Goal: Task Accomplishment & Management: Use online tool/utility

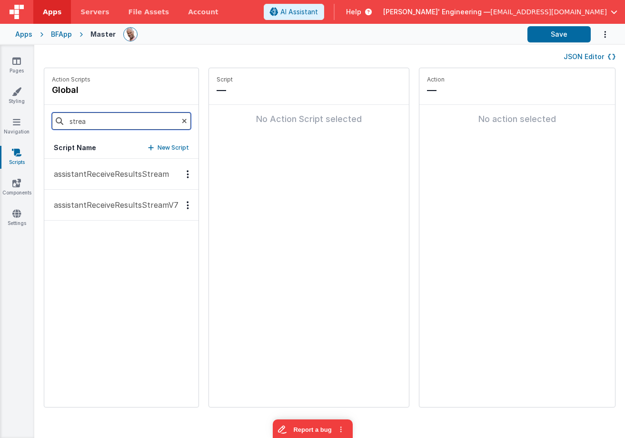
drag, startPoint x: 100, startPoint y: 123, endPoint x: 55, endPoint y: 120, distance: 44.9
click at [55, 120] on div "strea" at bounding box center [121, 121] width 154 height 32
type input "onme"
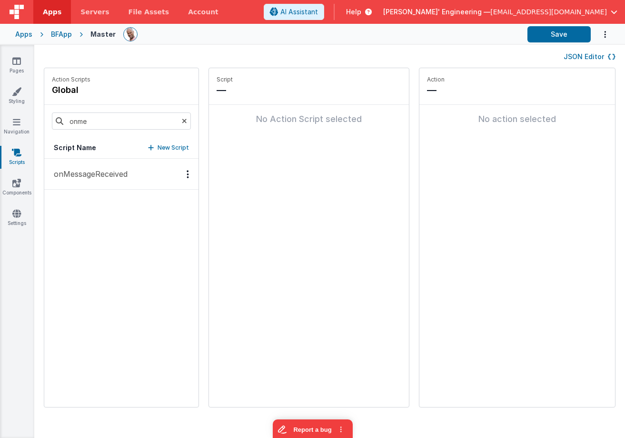
click at [119, 177] on p "onMessageReceived" at bounding box center [88, 173] width 80 height 11
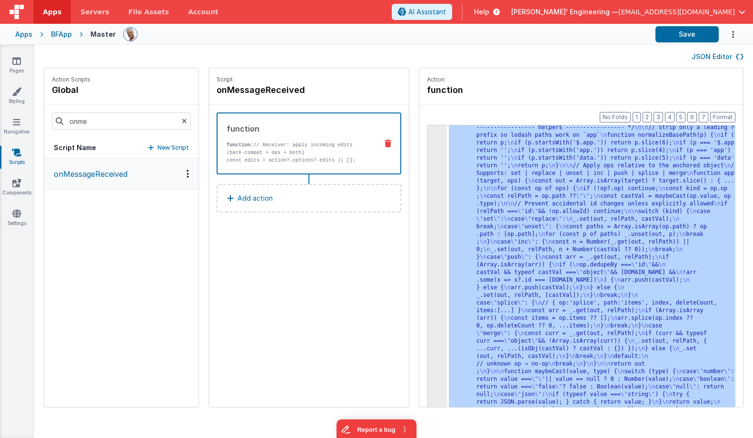
scroll to position [314, 0]
click at [428, 181] on div "3" at bounding box center [438, 128] width 20 height 602
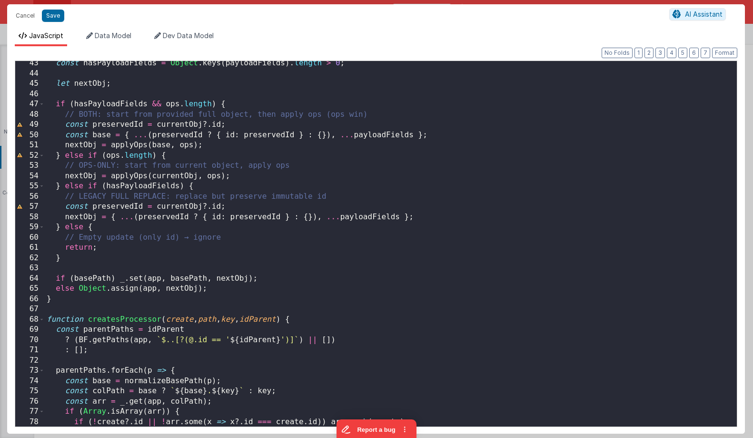
scroll to position [402, 0]
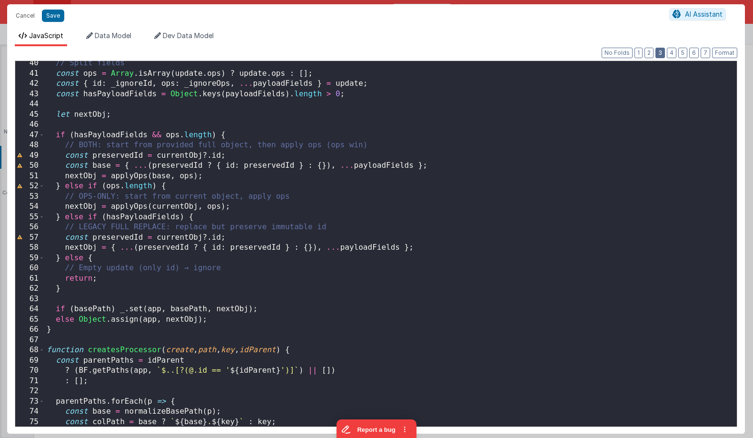
click at [625, 51] on button "3" at bounding box center [661, 53] width 10 height 10
click at [625, 53] on button "2" at bounding box center [649, 53] width 9 height 10
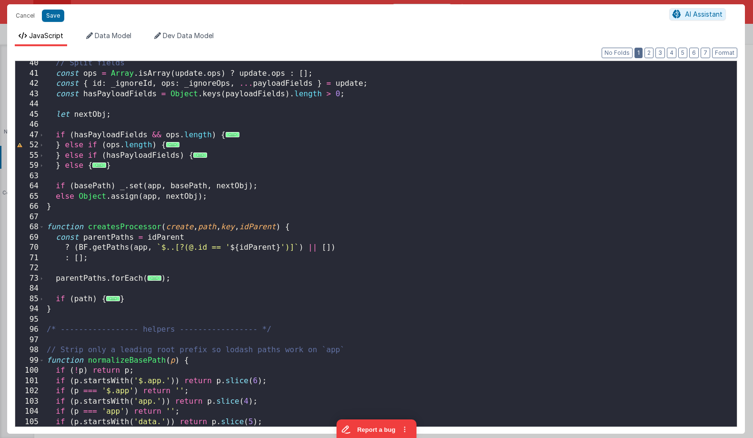
click at [625, 54] on button "1" at bounding box center [639, 53] width 8 height 10
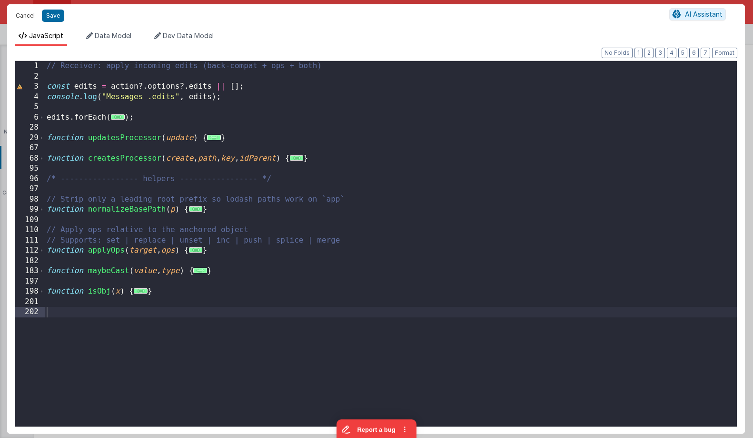
drag, startPoint x: 24, startPoint y: 14, endPoint x: 28, endPoint y: 90, distance: 76.3
click at [24, 14] on button "Cancel" at bounding box center [25, 15] width 29 height 13
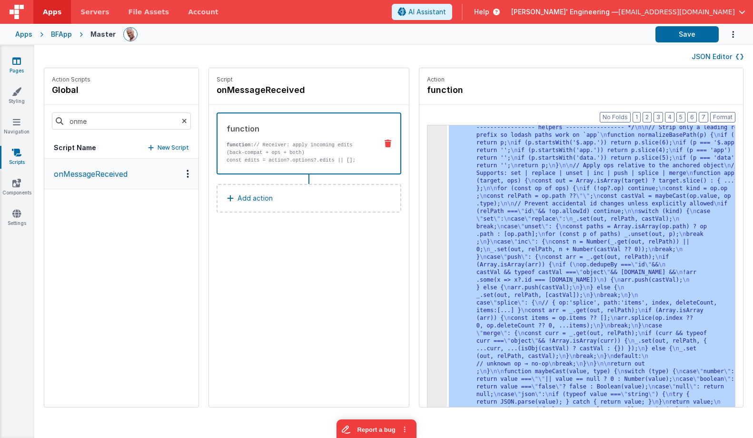
click at [20, 62] on icon at bounding box center [16, 61] width 9 height 10
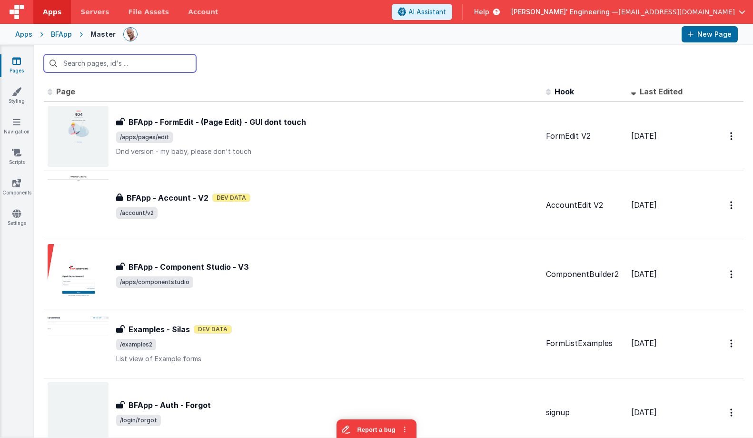
click at [128, 57] on input "text" at bounding box center [120, 63] width 152 height 18
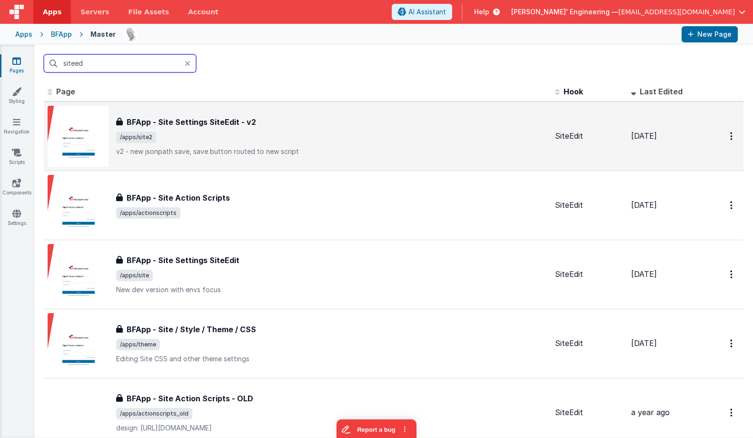
type input "siteed"
click at [224, 140] on span "/apps/site2" at bounding box center [331, 136] width 431 height 11
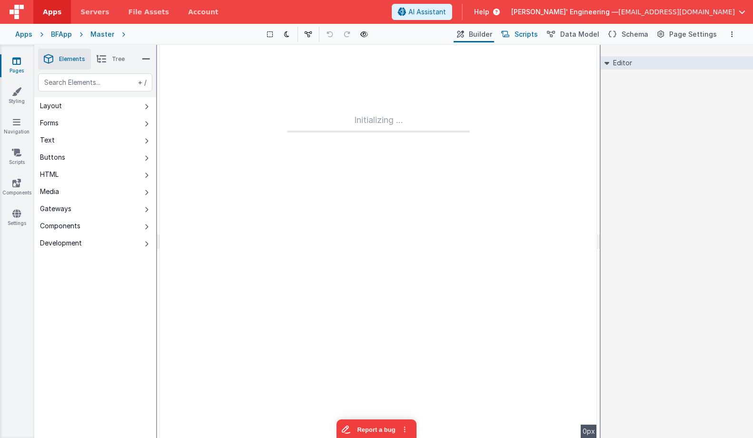
click at [538, 33] on span "Scripts" at bounding box center [526, 35] width 23 height 10
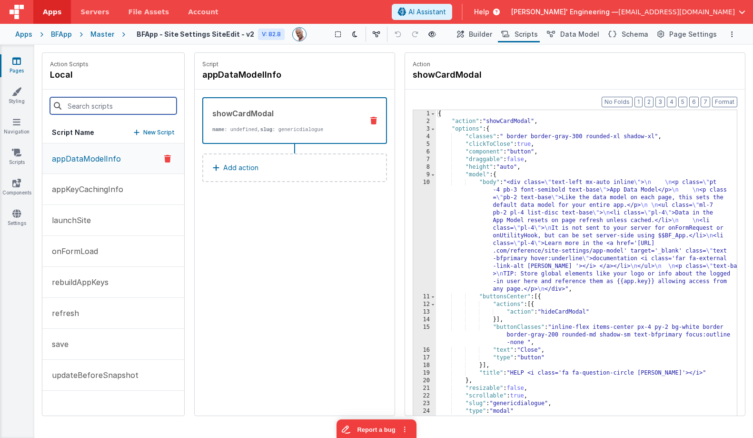
click at [102, 110] on input at bounding box center [113, 105] width 127 height 17
drag, startPoint x: 74, startPoint y: 342, endPoint x: 80, endPoint y: 342, distance: 5.7
click at [74, 342] on button "save" at bounding box center [113, 344] width 142 height 31
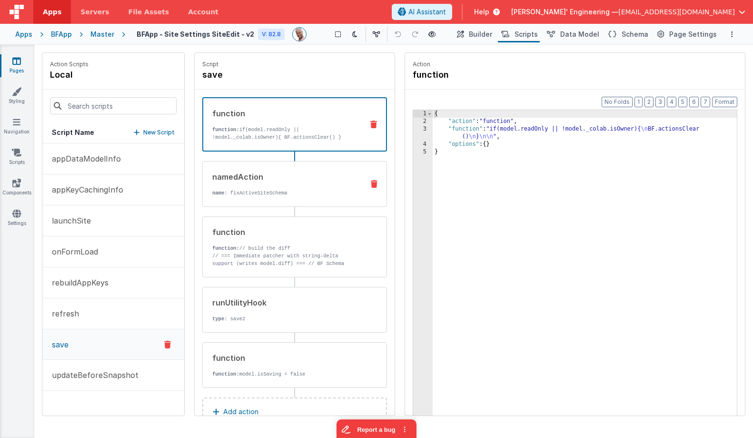
click at [299, 167] on div "namedAction name : fixActiveSiteSchema" at bounding box center [294, 184] width 185 height 46
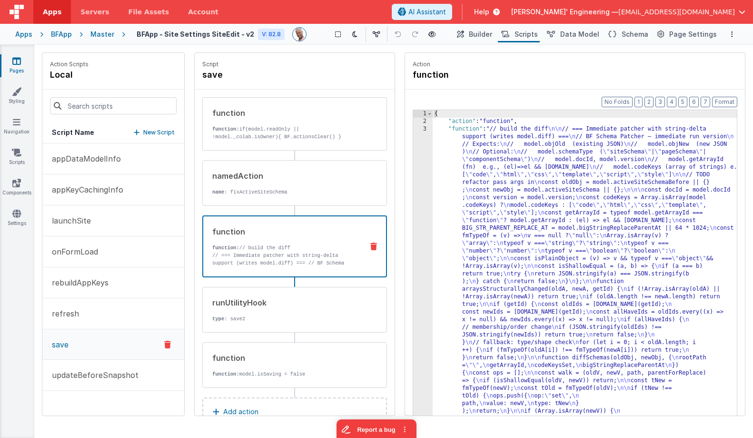
click at [306, 225] on div "function function: // build the diff // === Immediate patcher with string-delta…" at bounding box center [294, 246] width 185 height 62
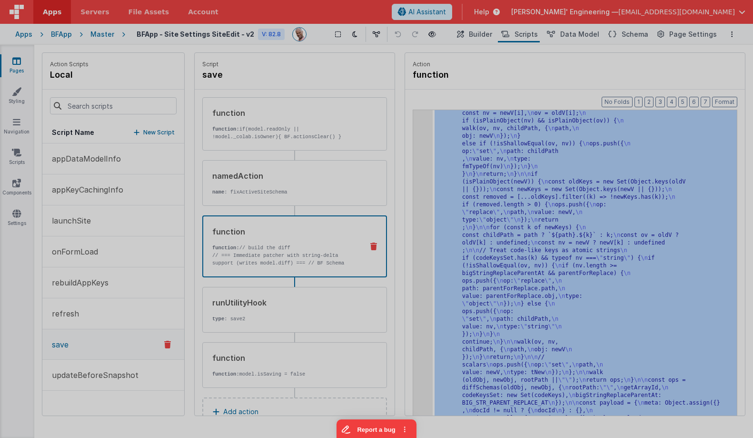
scroll to position [343, 0]
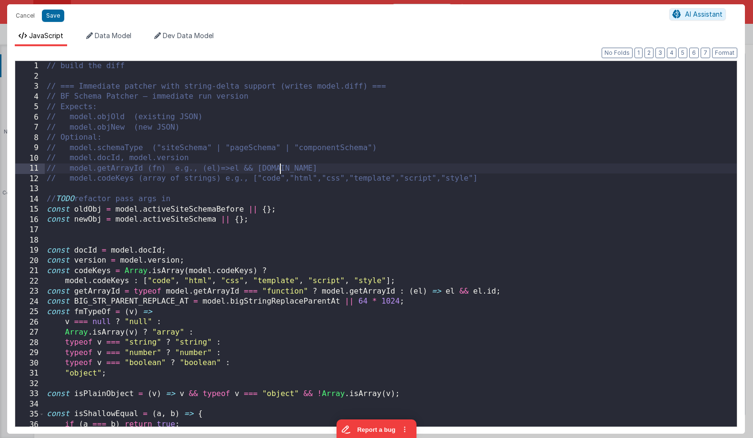
click at [415, 164] on div "// build the diff // === Immediate patcher with string-delta support (writes mo…" at bounding box center [391, 254] width 692 height 386
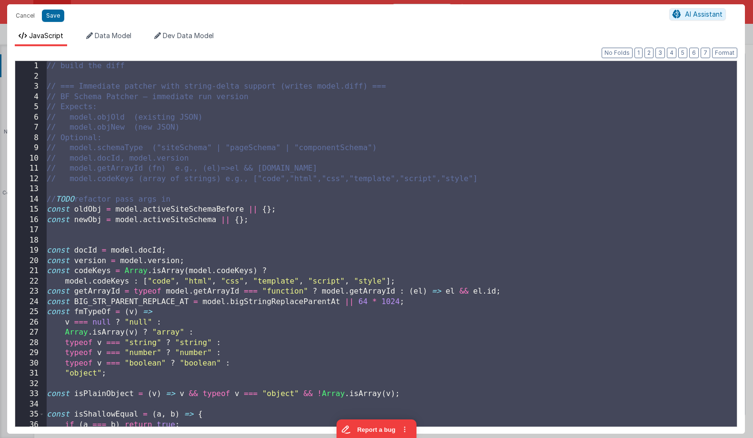
click at [201, 172] on div "// build the diff // === Immediate patcher with string-delta support (writes mo…" at bounding box center [391, 254] width 692 height 386
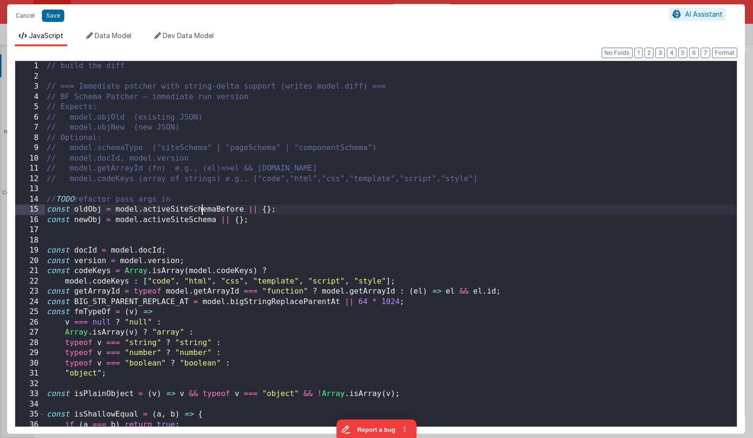
click at [201, 205] on div "// build the diff // === Immediate patcher with string-delta support (writes mo…" at bounding box center [391, 254] width 692 height 386
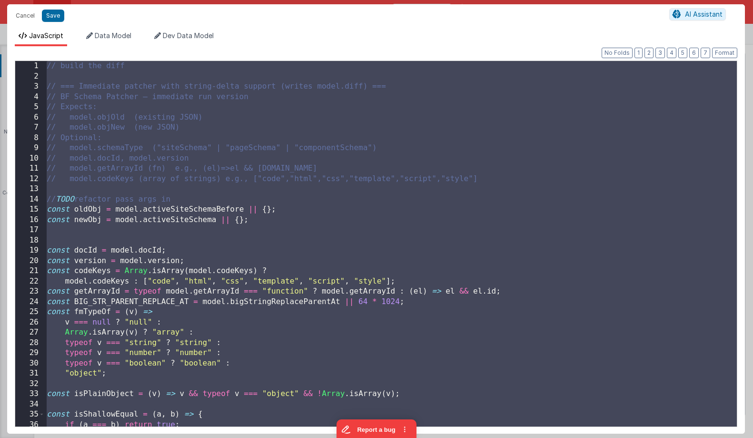
click at [441, 273] on div "// build the diff // === Immediate patcher with string-delta support (writes mo…" at bounding box center [391, 254] width 692 height 386
click at [246, 129] on div "// build the diff // === Immediate patcher with string-delta support (writes mo…" at bounding box center [391, 254] width 692 height 386
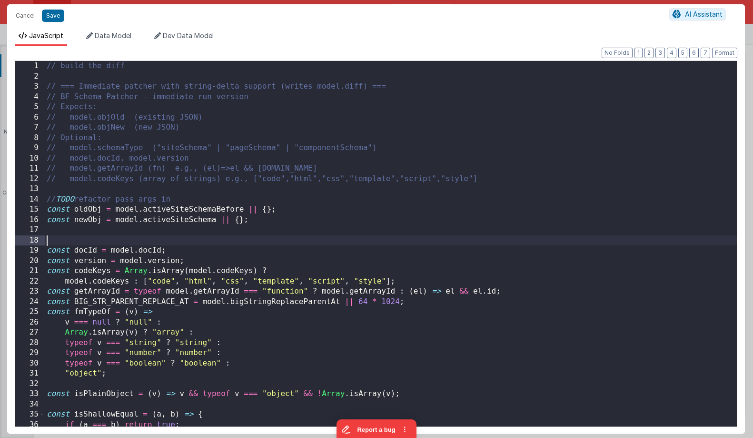
click at [297, 243] on div "// build the diff // === Immediate patcher with string-delta support (writes mo…" at bounding box center [391, 254] width 692 height 386
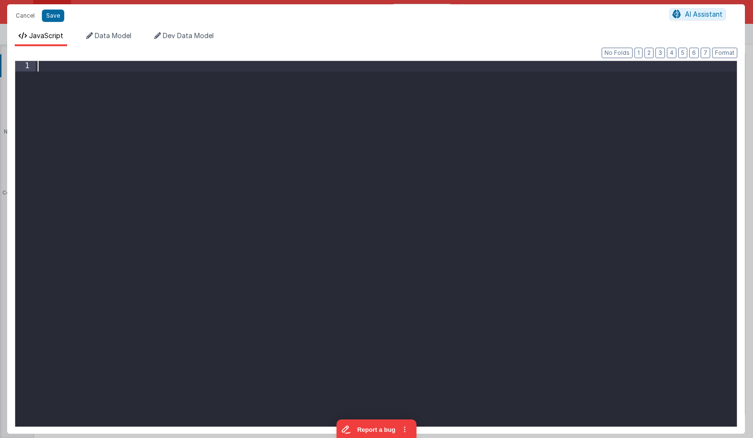
paste textarea
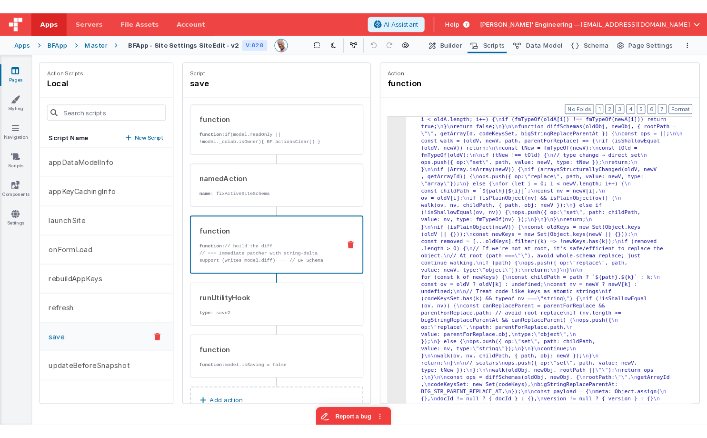
scroll to position [221, 0]
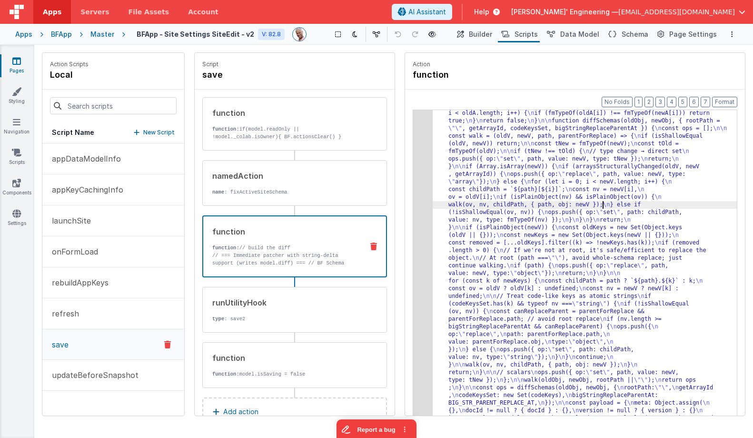
drag, startPoint x: 603, startPoint y: 205, endPoint x: 580, endPoint y: 206, distance: 23.4
click at [603, 205] on div ""function" : "// build the diff \n\n // === Immediate patcher with string-delta…" at bounding box center [585, 338] width 304 height 868
click at [572, 198] on div ""function" : "// build the diff \n\n // === Immediate patcher with string-delta…" at bounding box center [585, 338] width 304 height 868
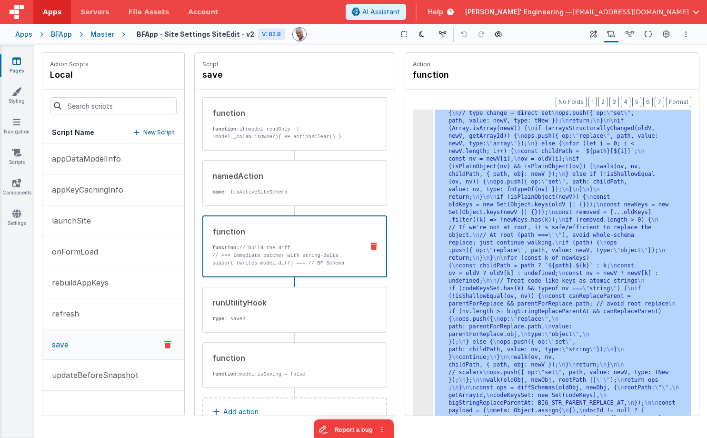
click at [421, 229] on div "3" at bounding box center [423, 124] width 20 height 625
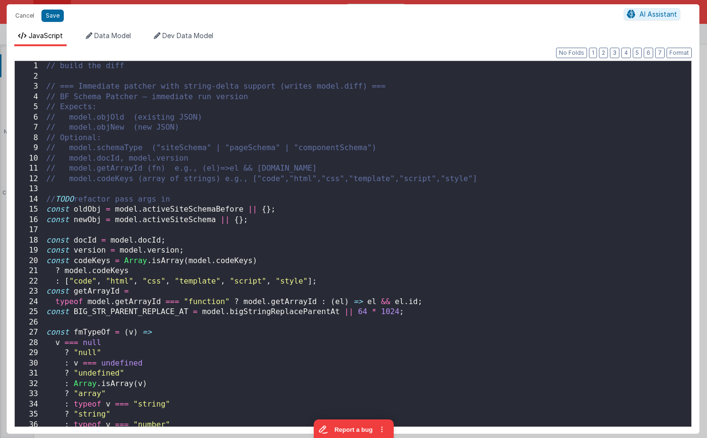
click at [221, 208] on div "// build the diff // === Immediate patcher with string-delta support (writes mo…" at bounding box center [367, 254] width 647 height 386
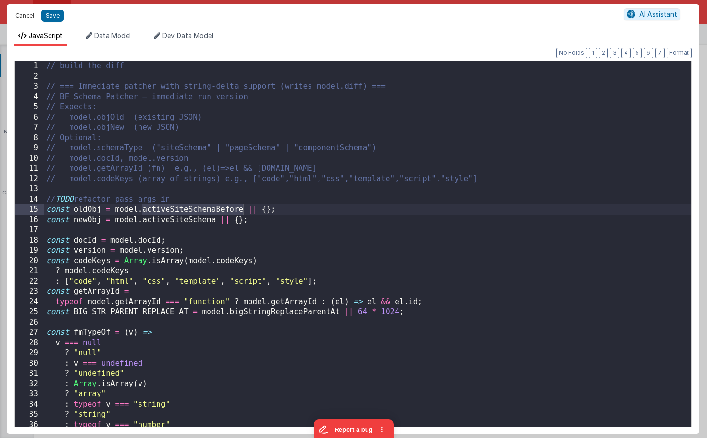
click at [27, 17] on button "Cancel" at bounding box center [24, 15] width 29 height 13
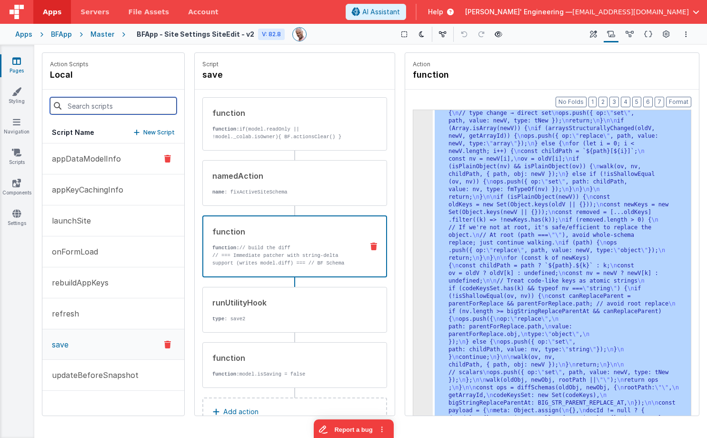
drag, startPoint x: 124, startPoint y: 113, endPoint x: 122, endPoint y: 157, distance: 44.3
click at [124, 113] on input at bounding box center [113, 105] width 127 height 17
click at [112, 253] on button "onFormLoad" at bounding box center [113, 251] width 142 height 31
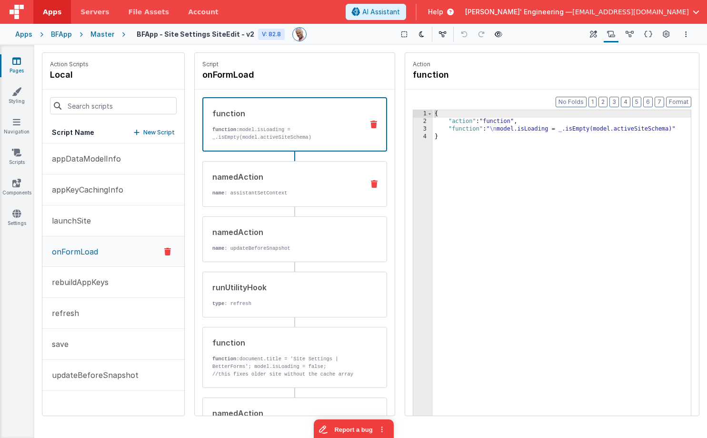
click at [271, 179] on div "namedAction" at bounding box center [284, 176] width 144 height 11
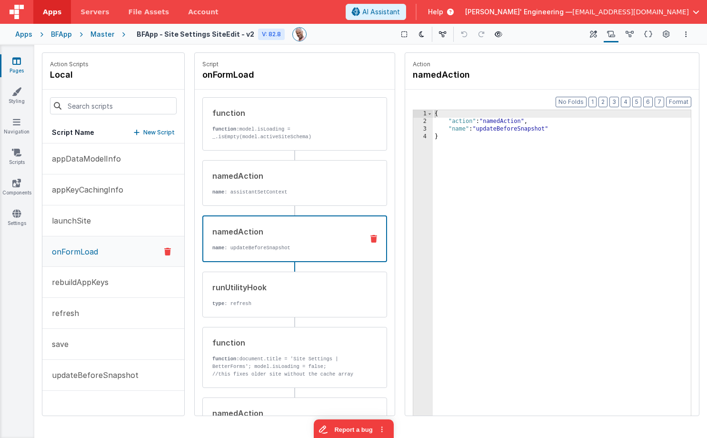
click at [298, 253] on div "namedAction name : updateBeforeSnapshot" at bounding box center [294, 238] width 185 height 47
click at [110, 376] on p "updateBeforeSnapshot" at bounding box center [92, 374] width 92 height 11
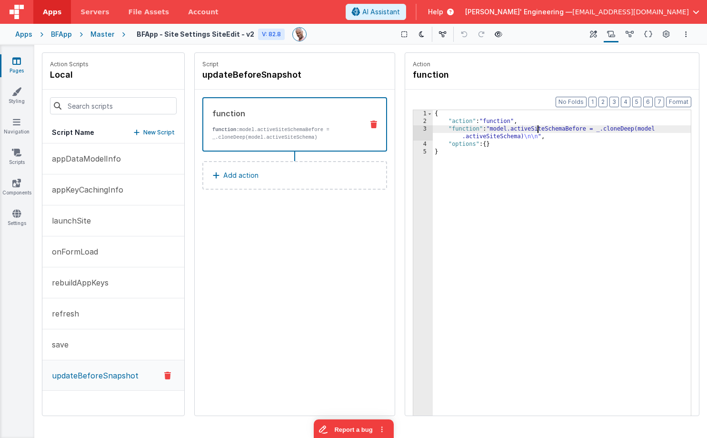
drag, startPoint x: 538, startPoint y: 132, endPoint x: 465, endPoint y: 129, distance: 72.9
click at [538, 132] on div "{ "action" : "function" , "function" : "model.activeSiteSchemaBefore = _.cloneD…" at bounding box center [562, 285] width 258 height 350
click at [424, 129] on div "3" at bounding box center [423, 132] width 20 height 15
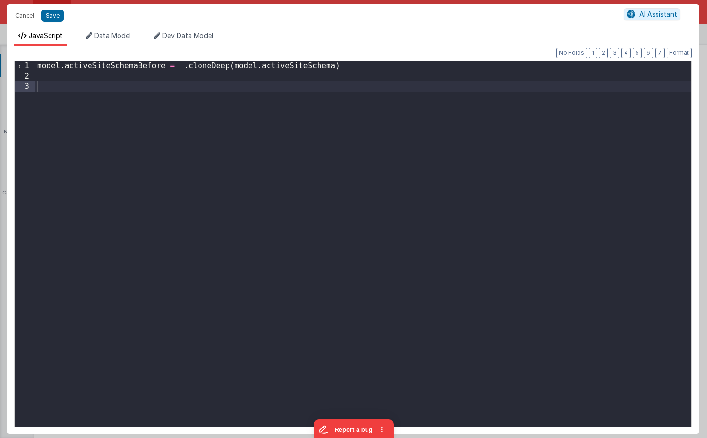
click at [65, 75] on div "model . activeSiteSchemaBefore = _ . cloneDeep ( model . activeSiteSchema )" at bounding box center [363, 254] width 656 height 386
click at [18, 8] on div "Cancel Save AI Assistant" at bounding box center [353, 15] width 693 height 23
click at [18, 10] on button "Cancel" at bounding box center [24, 15] width 29 height 13
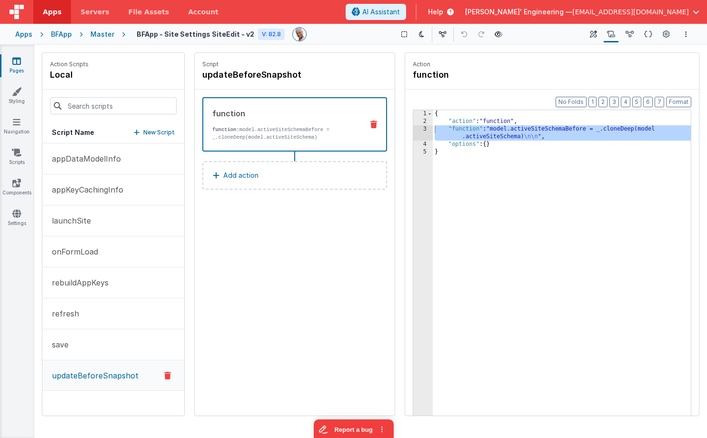
click at [545, 235] on div "{ "action" : "function" , "function" : "model.activeSiteSchemaBefore = _.cloneD…" at bounding box center [562, 285] width 258 height 350
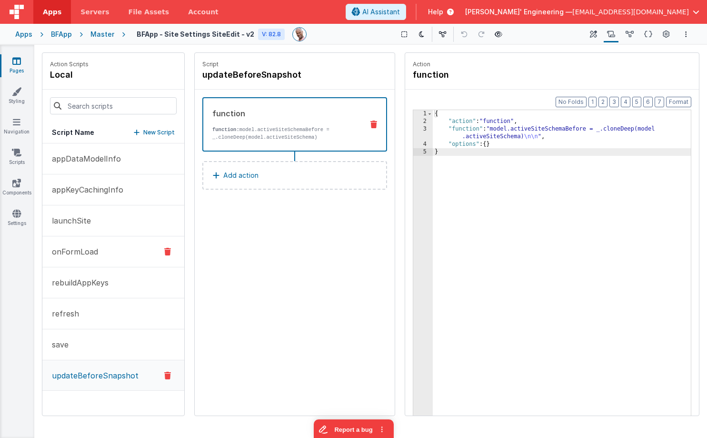
click at [92, 246] on p "onFormLoad" at bounding box center [72, 251] width 52 height 11
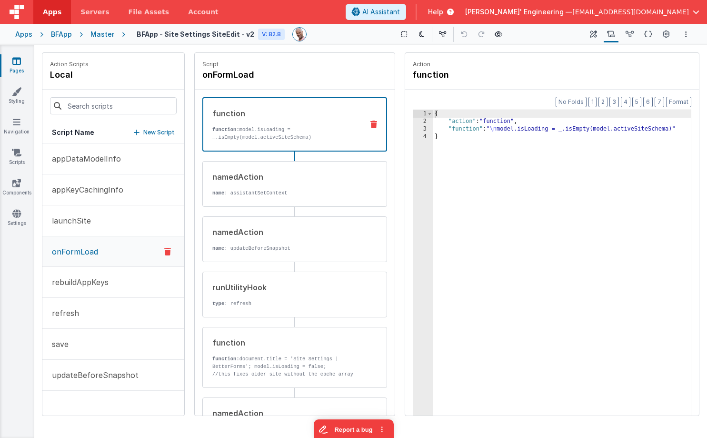
drag, startPoint x: 318, startPoint y: 125, endPoint x: 331, endPoint y: 125, distance: 12.9
click at [317, 126] on p "function: model.isLoading = _.isEmpty(model.activeSiteSchema)" at bounding box center [283, 133] width 143 height 15
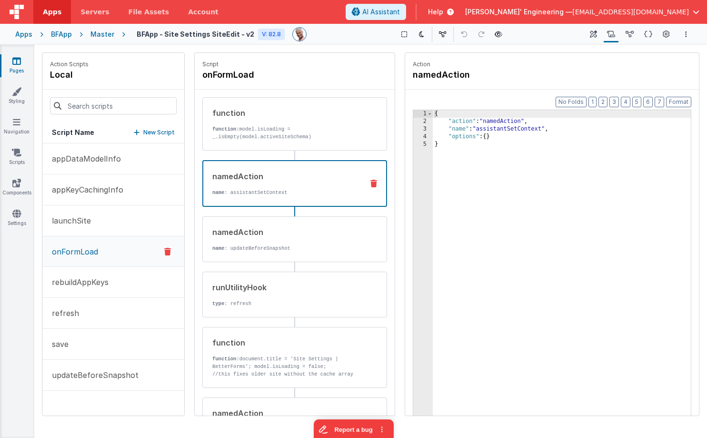
drag, startPoint x: 266, startPoint y: 183, endPoint x: 388, endPoint y: 218, distance: 126.7
click at [266, 183] on div "namedAction name : assistantSetContext" at bounding box center [279, 183] width 152 height 26
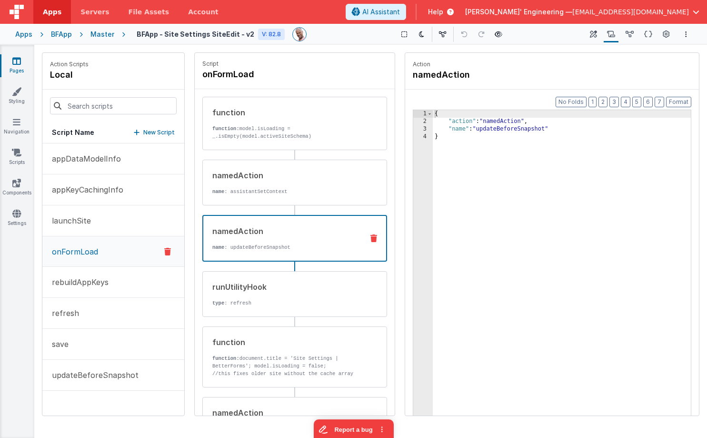
click at [310, 245] on p "name : updateBeforeSnapshot" at bounding box center [283, 247] width 143 height 8
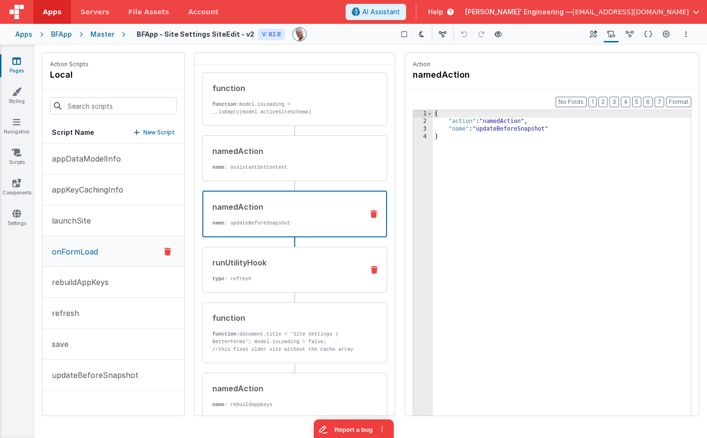
scroll to position [27, 0]
click at [305, 215] on div "namedAction name : updateBeforeSnapshot" at bounding box center [279, 212] width 152 height 26
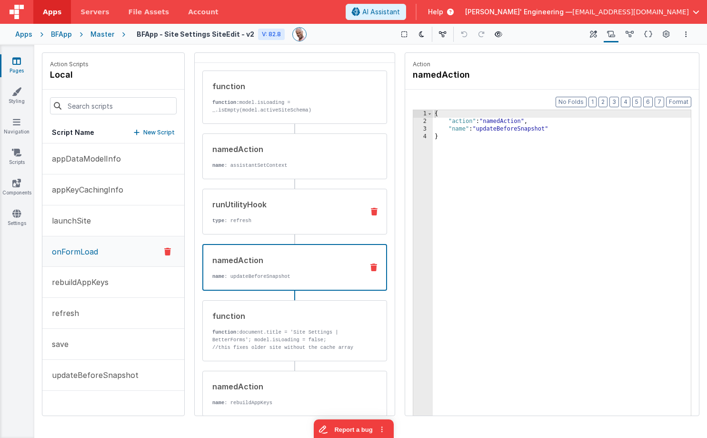
scroll to position [28, 0]
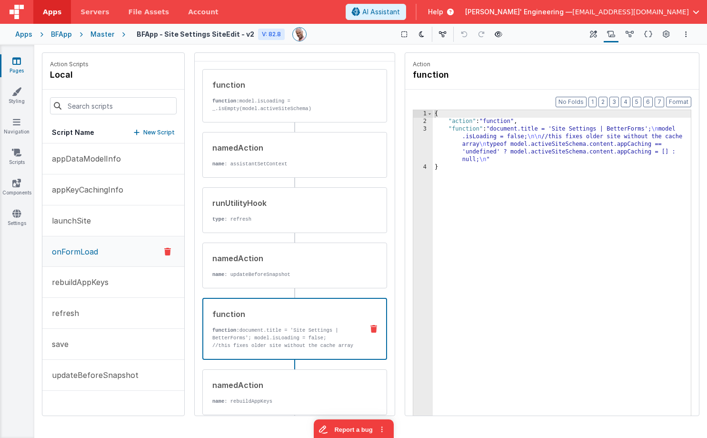
click at [313, 328] on p "function: document.title = 'Site Settings | BetterForms'; model.isLoading = fal…" at bounding box center [283, 333] width 143 height 15
drag, startPoint x: 555, startPoint y: 140, endPoint x: 497, endPoint y: 137, distance: 58.7
click at [555, 140] on div "{ "action" : "function" , "function" : "document.title = 'Site Settings | Bette…" at bounding box center [562, 285] width 258 height 350
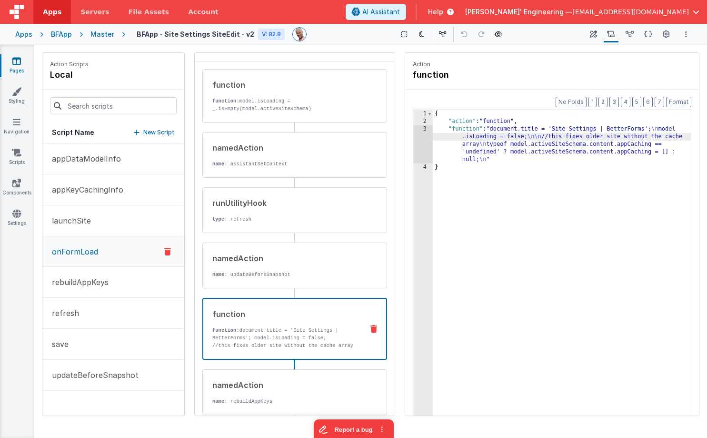
click at [427, 133] on div "3" at bounding box center [423, 144] width 20 height 38
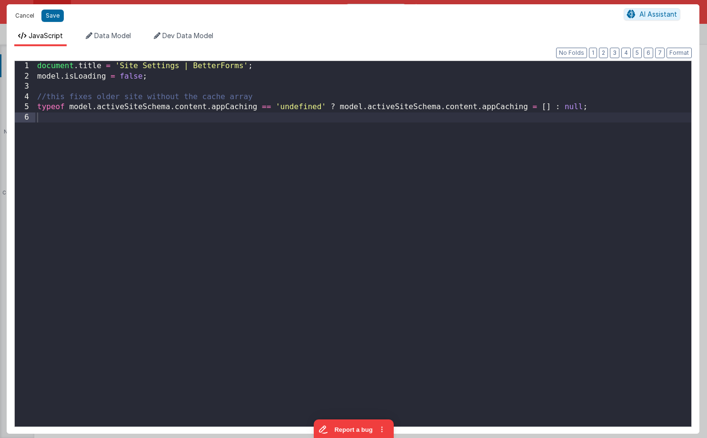
drag, startPoint x: 24, startPoint y: 13, endPoint x: 44, endPoint y: 22, distance: 22.6
click at [24, 13] on button "Cancel" at bounding box center [24, 15] width 29 height 13
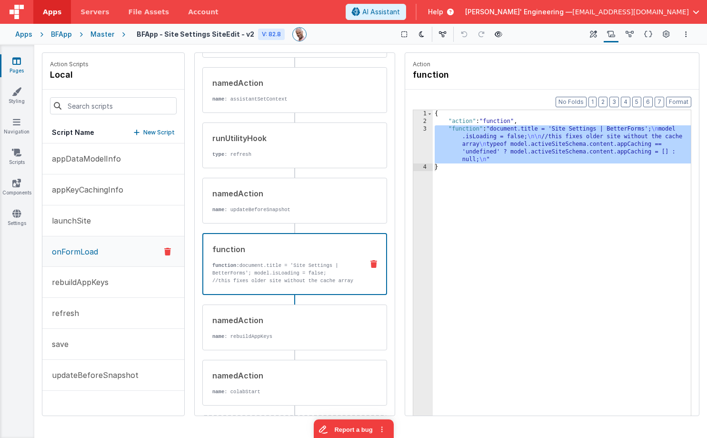
scroll to position [94, 0]
click at [289, 320] on div "namedAction" at bounding box center [284, 318] width 144 height 11
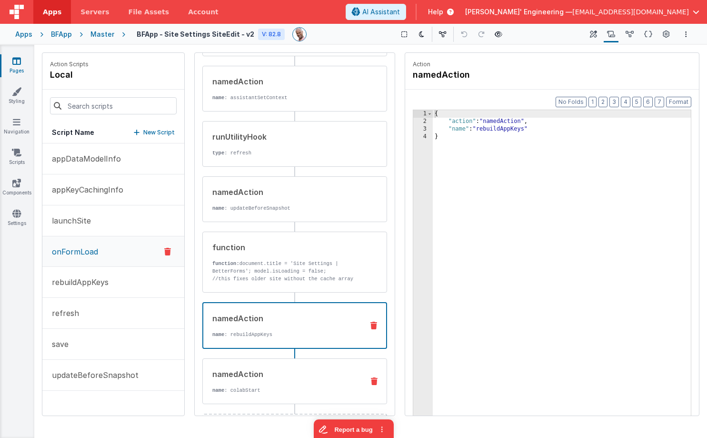
click at [287, 381] on div "namedAction name : colabStart" at bounding box center [279, 381] width 153 height 26
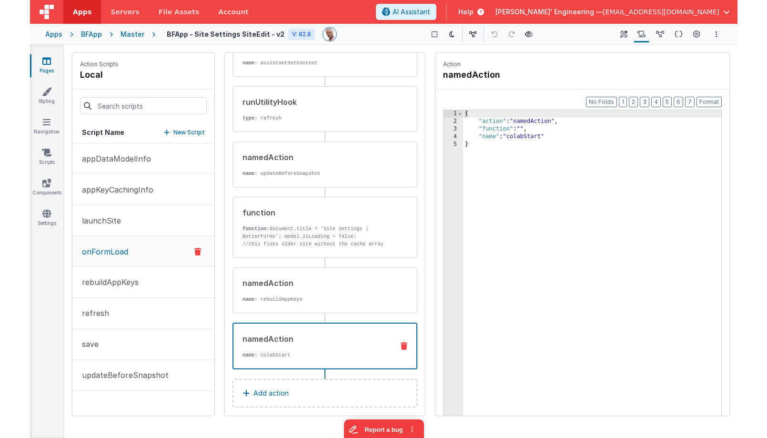
scroll to position [138, 0]
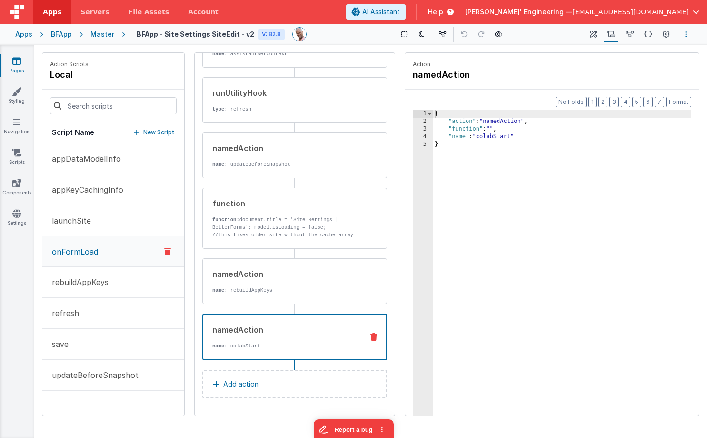
click at [625, 33] on button "Options" at bounding box center [686, 34] width 11 height 11
drag, startPoint x: 346, startPoint y: 36, endPoint x: 293, endPoint y: 20, distance: 55.0
click at [345, 36] on button at bounding box center [353, 219] width 707 height 438
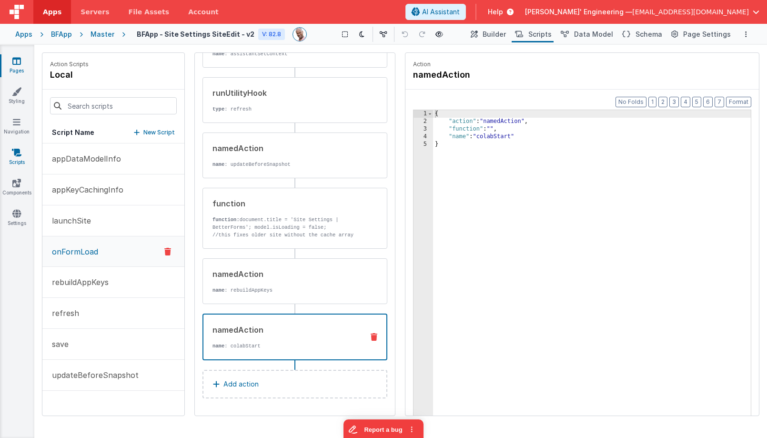
click at [15, 170] on div "Pages Styling Navigation Scripts Components Settings" at bounding box center [17, 241] width 34 height 393
click at [17, 153] on icon at bounding box center [17, 153] width 10 height 10
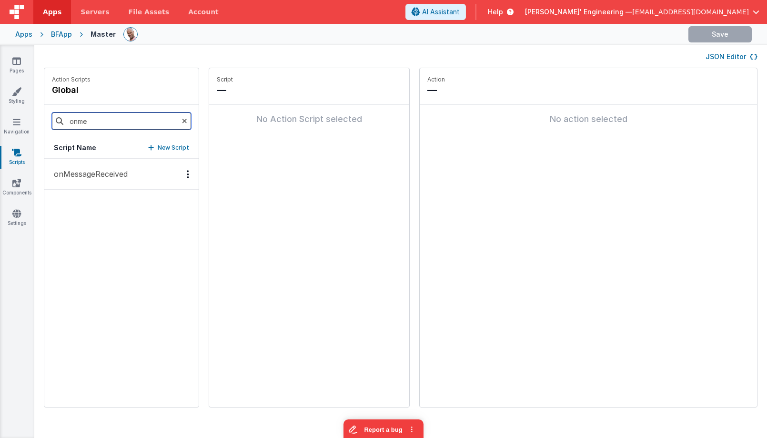
click at [97, 113] on input "onme" at bounding box center [121, 120] width 139 height 17
click at [115, 158] on div "Script Name New Script" at bounding box center [121, 147] width 154 height 21
drag, startPoint x: 117, startPoint y: 176, endPoint x: 130, endPoint y: 176, distance: 12.4
click at [117, 176] on p "onMessageReceived" at bounding box center [88, 173] width 80 height 11
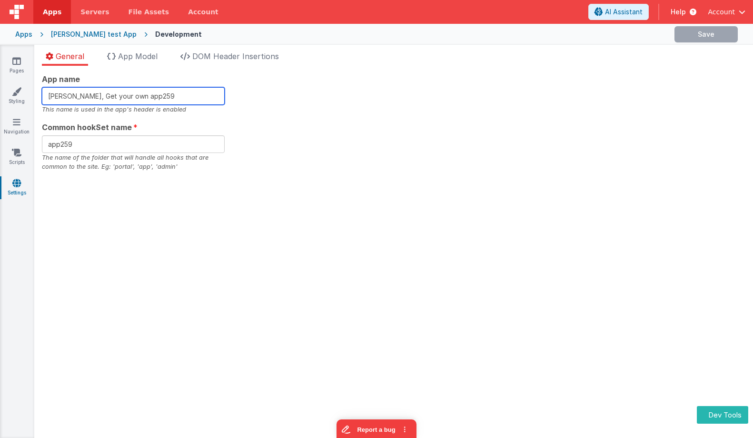
click at [180, 96] on input "[PERSON_NAME], Get your own app259" at bounding box center [133, 96] width 183 height 18
